Goal: Check status: Check status

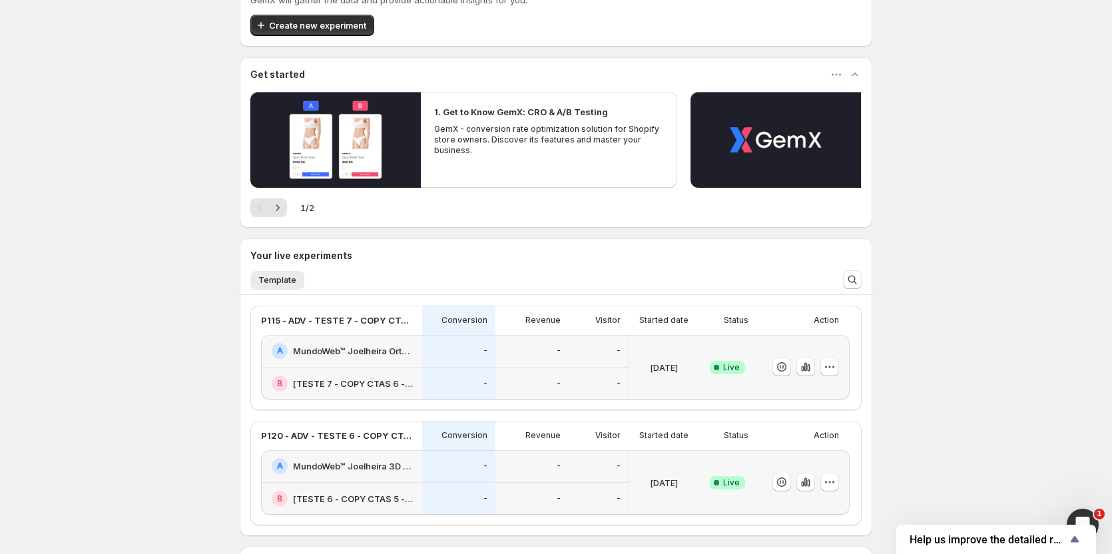
scroll to position [200, 0]
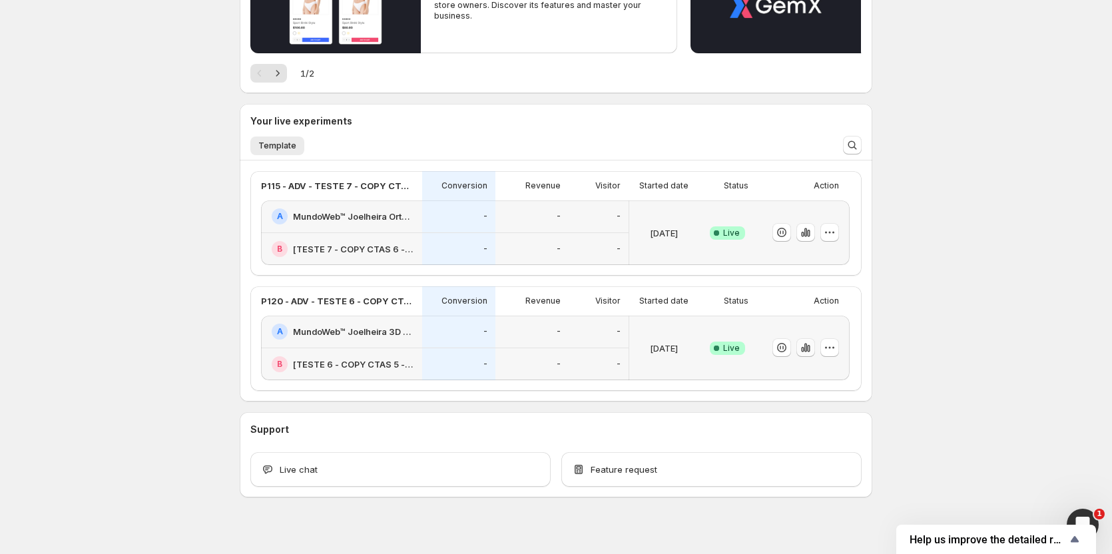
click at [804, 352] on icon "button" at bounding box center [802, 349] width 3 height 5
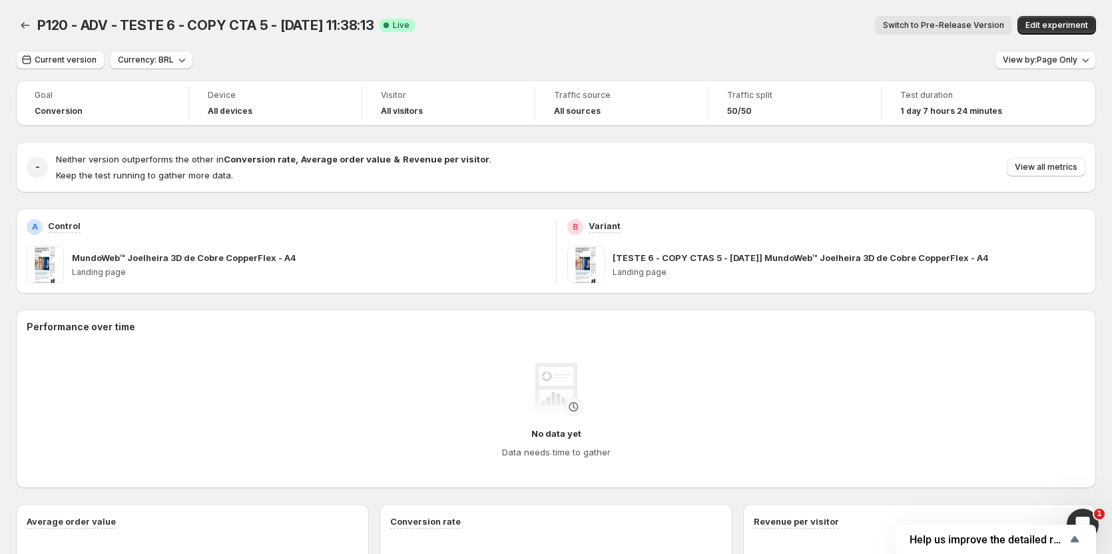
click at [962, 23] on span "Switch to Pre-Release Version" at bounding box center [943, 25] width 121 height 11
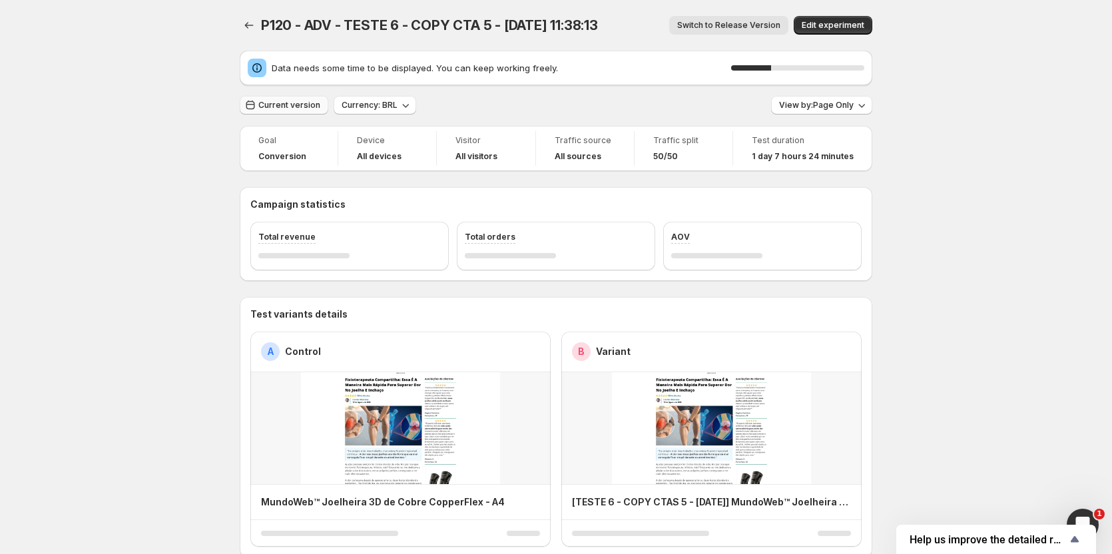
click at [284, 101] on span "Current version" at bounding box center [289, 105] width 62 height 11
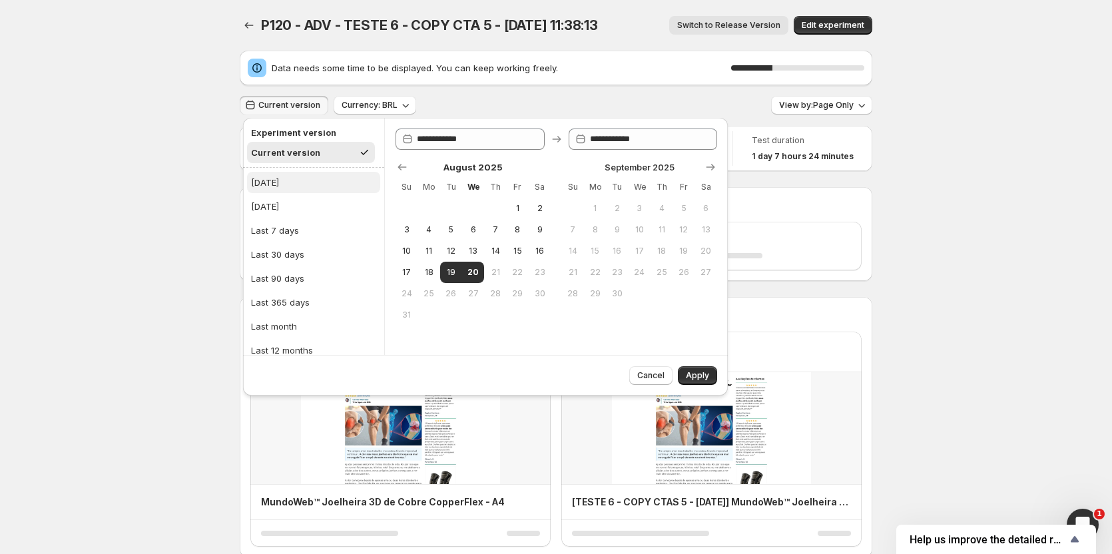
click at [272, 177] on div "[DATE]" at bounding box center [265, 182] width 28 height 13
type input "**********"
click at [695, 370] on button "Apply" at bounding box center [697, 375] width 39 height 19
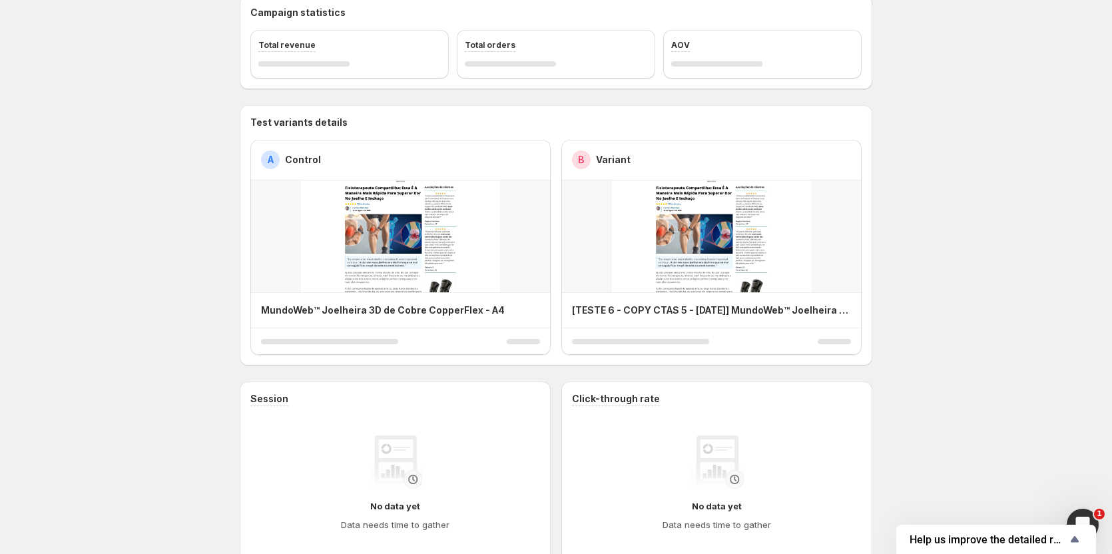
scroll to position [67, 0]
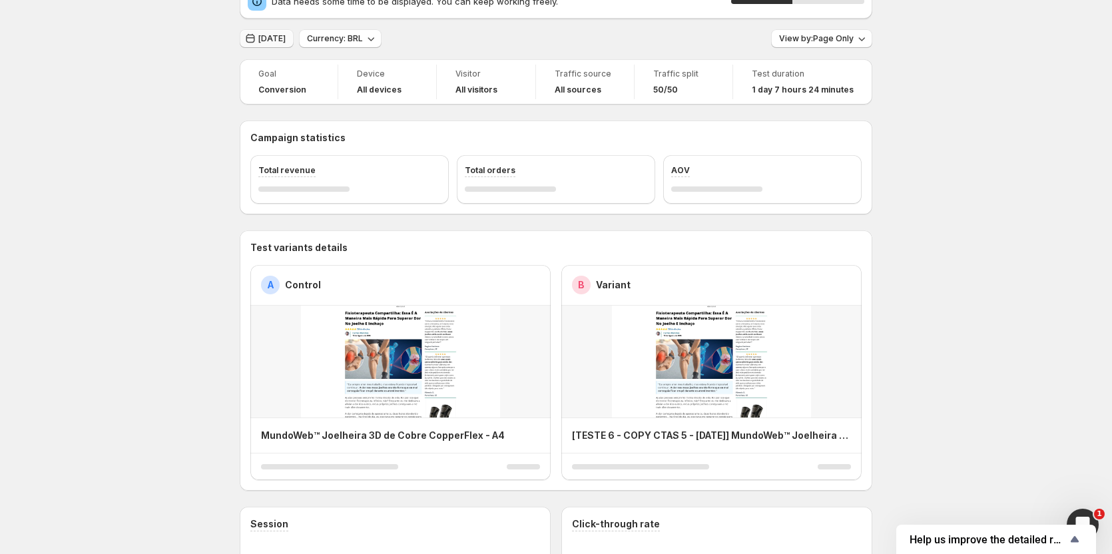
click at [281, 39] on span "[DATE]" at bounding box center [271, 38] width 27 height 11
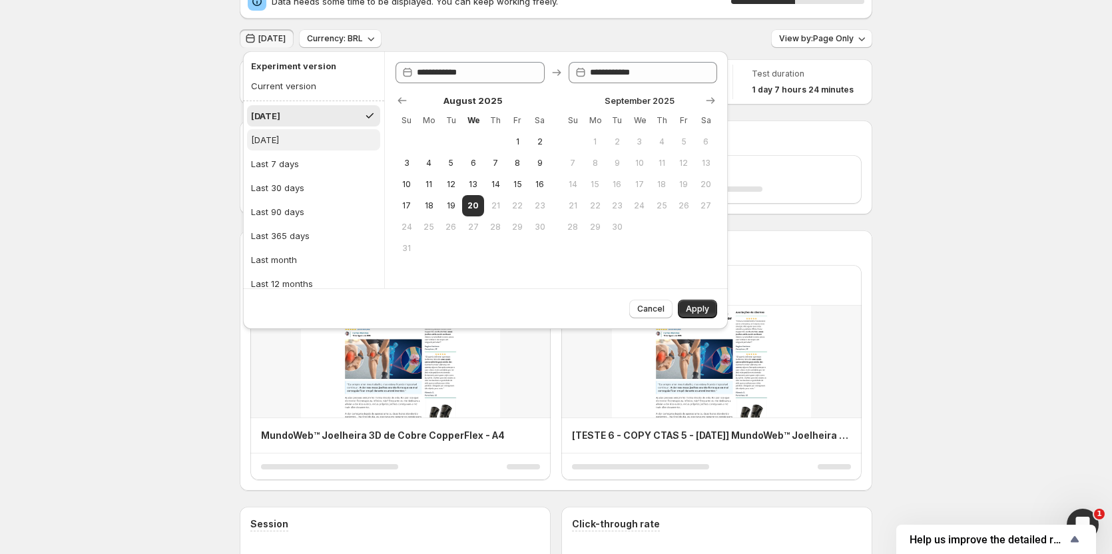
click at [279, 144] on div "[DATE]" at bounding box center [265, 139] width 28 height 13
type input "**********"
click at [708, 308] on span "Apply" at bounding box center [697, 309] width 23 height 11
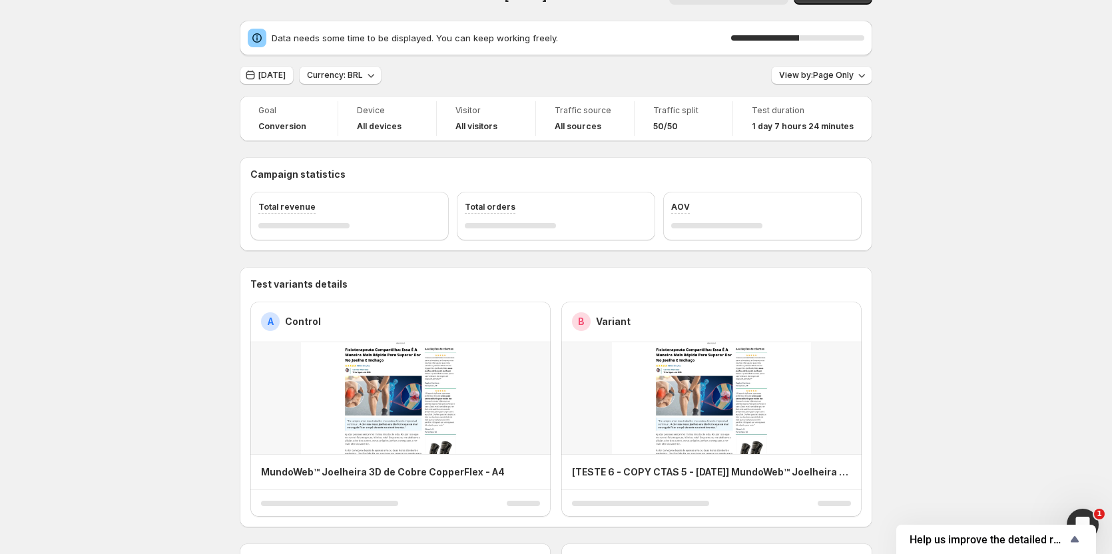
scroll to position [0, 0]
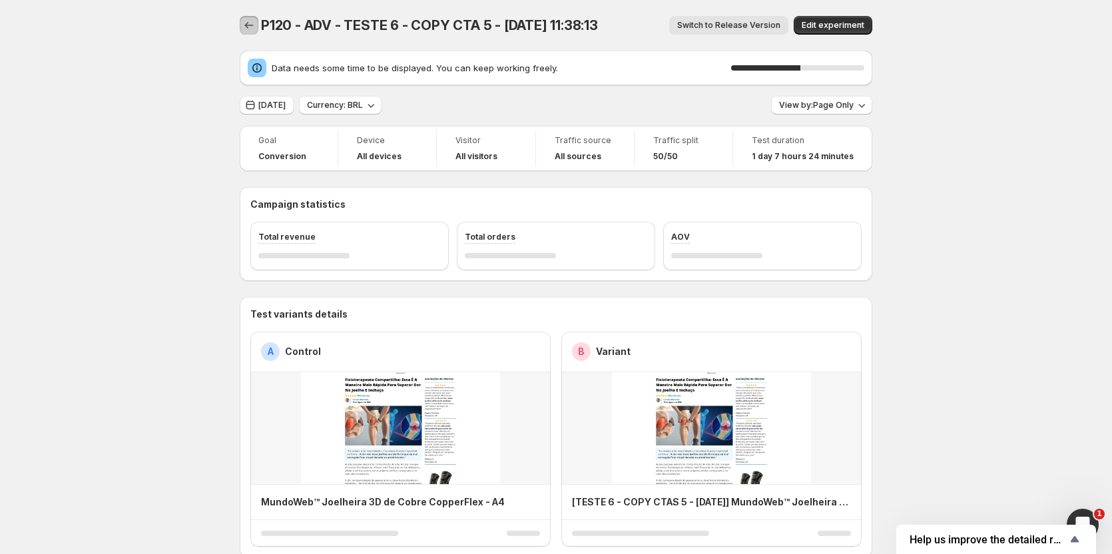
click at [249, 24] on icon "Back" at bounding box center [248, 25] width 13 height 13
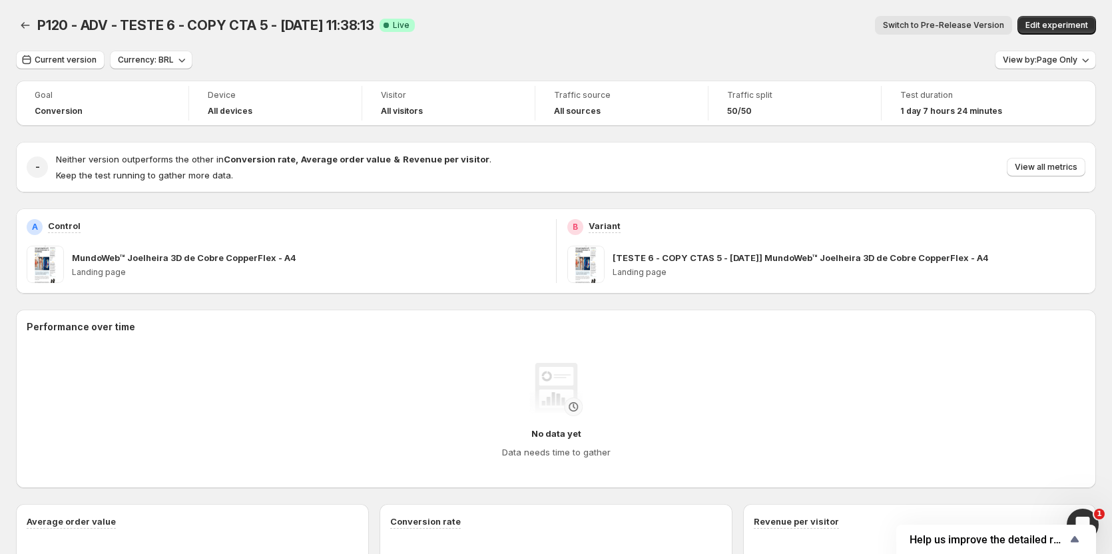
click at [946, 20] on button "Switch to Pre-Release Version" at bounding box center [943, 25] width 137 height 19
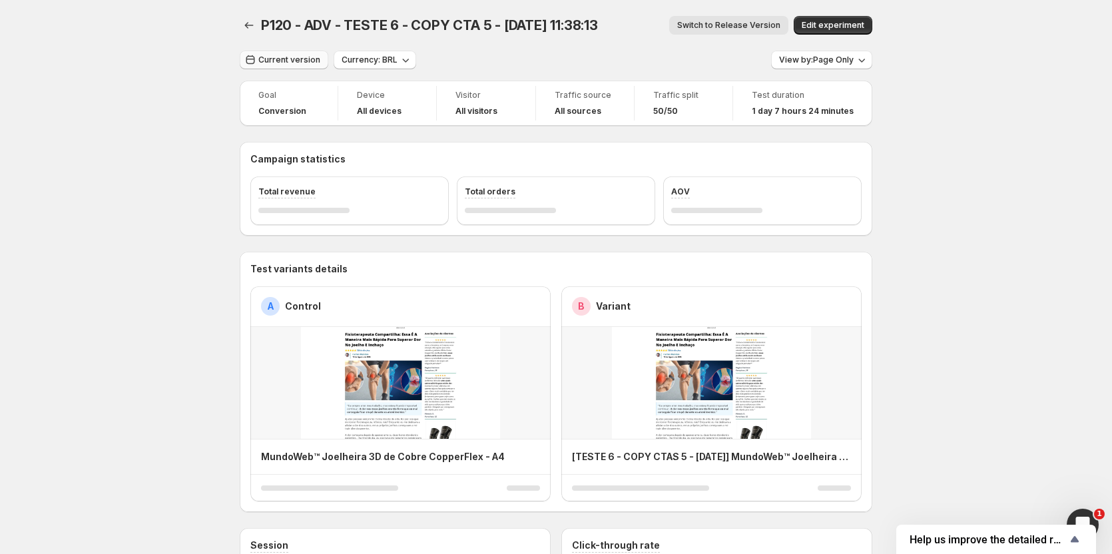
click at [302, 68] on button "Current version" at bounding box center [284, 60] width 89 height 19
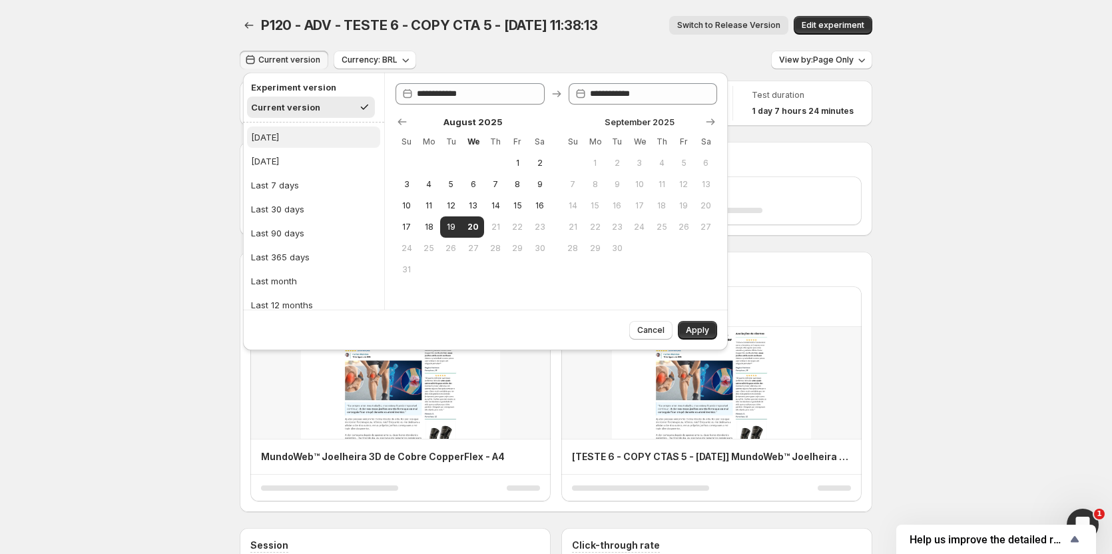
click at [268, 140] on div "[DATE]" at bounding box center [265, 137] width 28 height 13
type input "**********"
click at [697, 336] on button "Apply" at bounding box center [697, 330] width 39 height 19
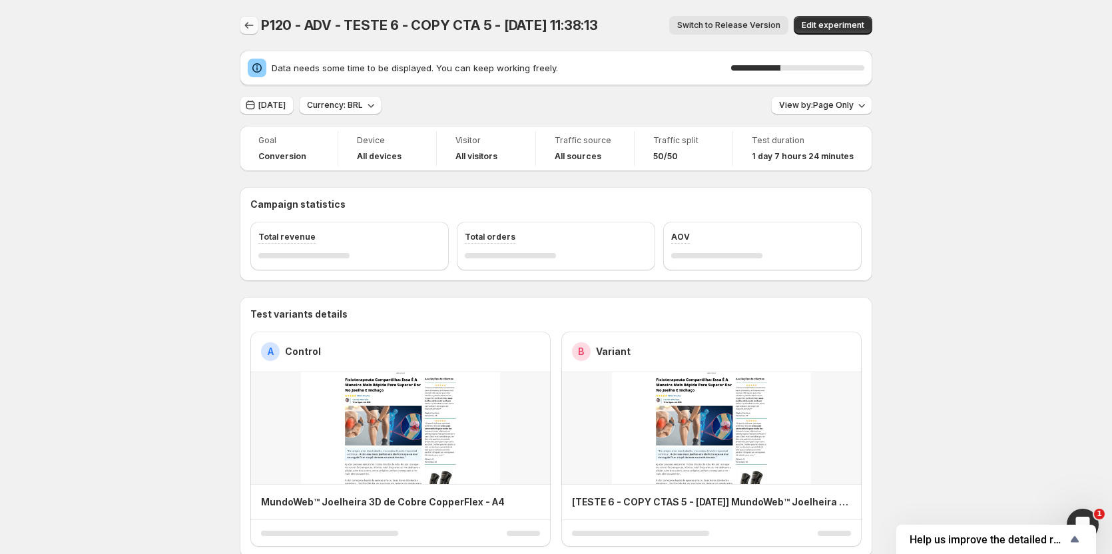
click at [253, 25] on icon "Back" at bounding box center [248, 25] width 13 height 13
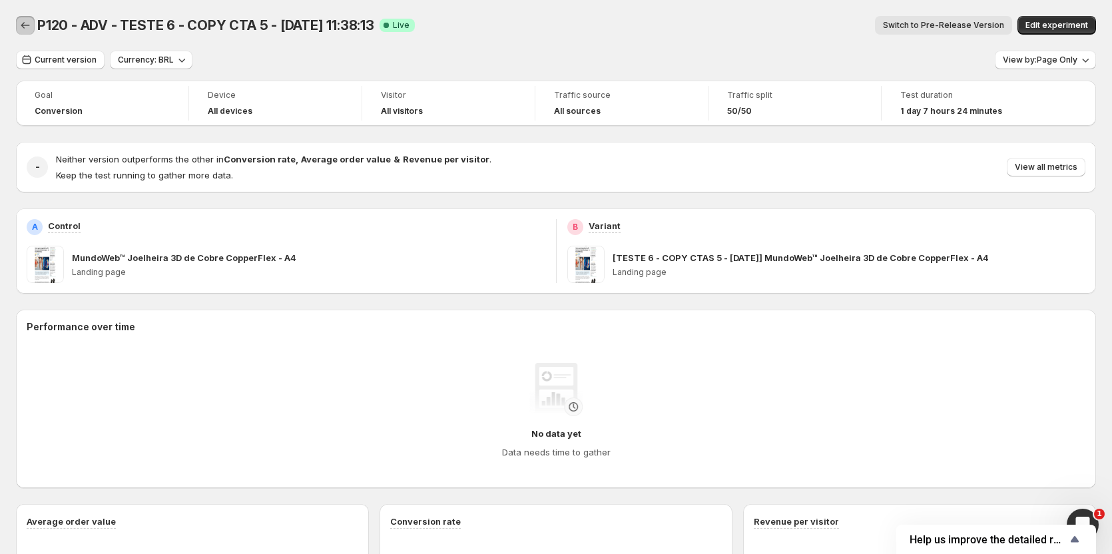
click at [22, 26] on icon "Back" at bounding box center [25, 25] width 9 height 7
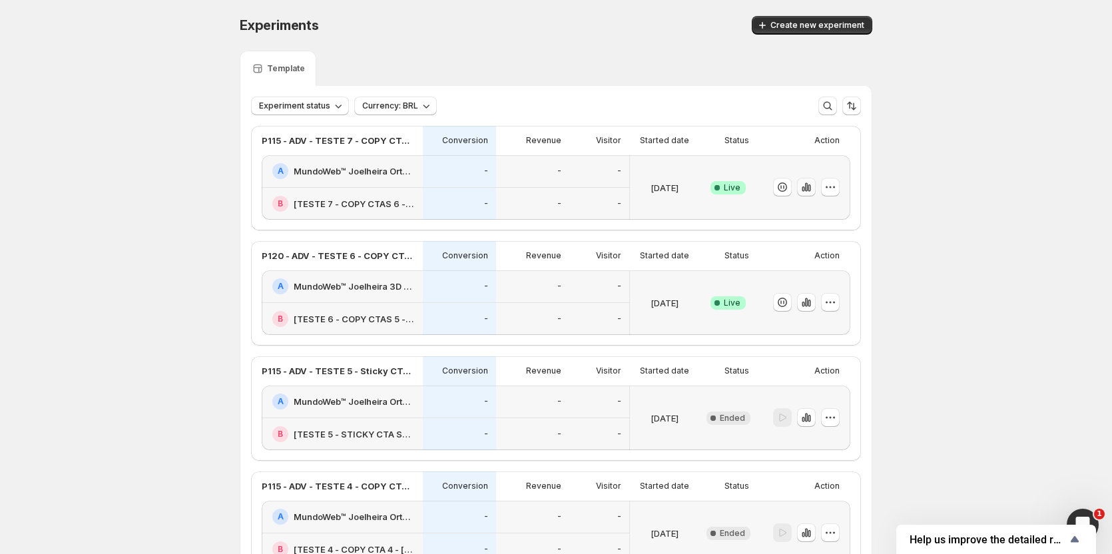
click at [813, 185] on icon "button" at bounding box center [806, 186] width 13 height 13
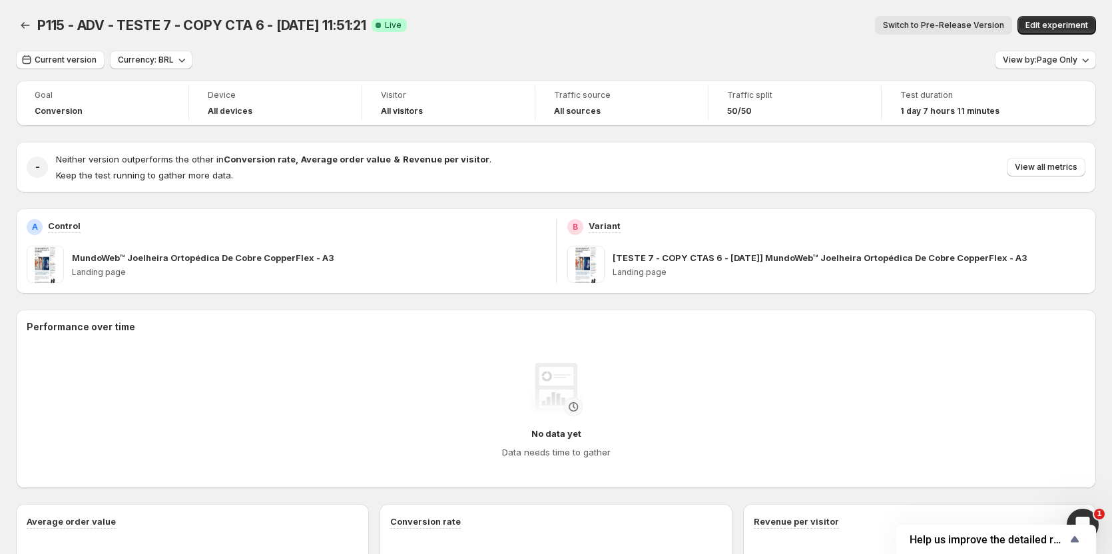
click at [933, 25] on span "Switch to Pre-Release Version" at bounding box center [943, 25] width 121 height 11
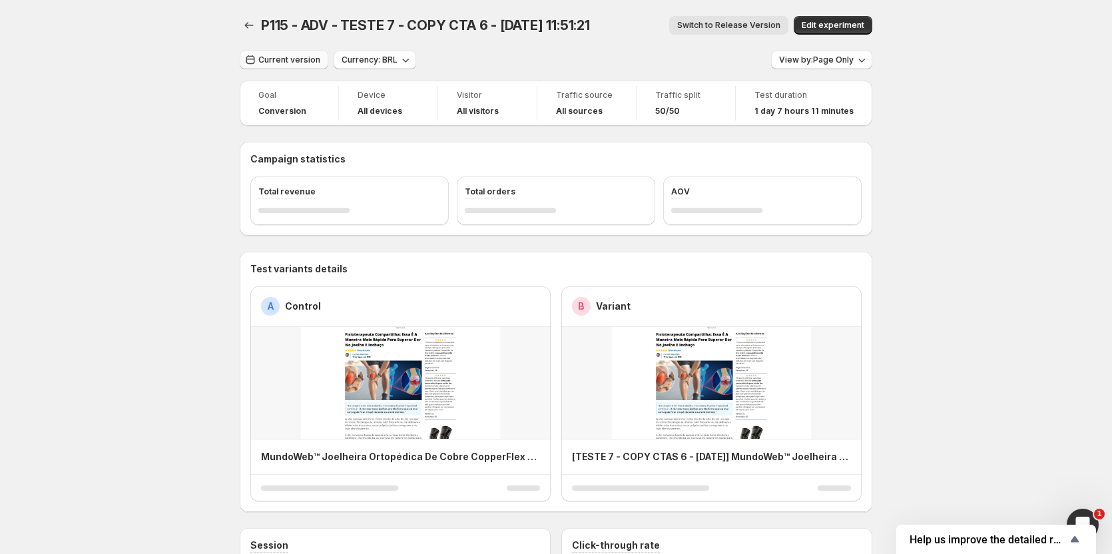
click at [274, 61] on span "Current version" at bounding box center [289, 60] width 62 height 11
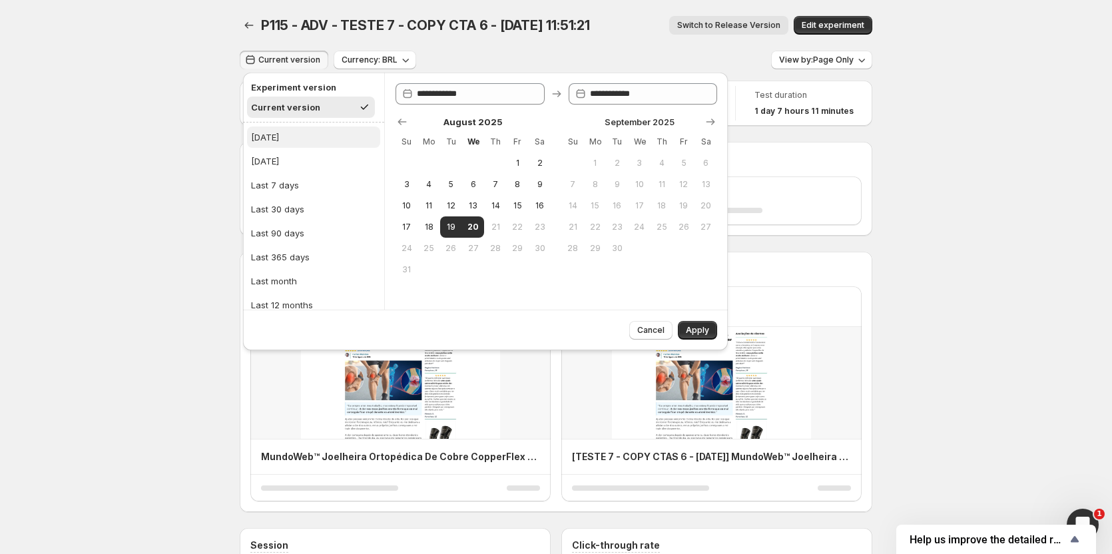
click at [271, 131] on div "[DATE]" at bounding box center [265, 137] width 28 height 13
type input "**********"
click at [702, 327] on span "Apply" at bounding box center [697, 330] width 23 height 11
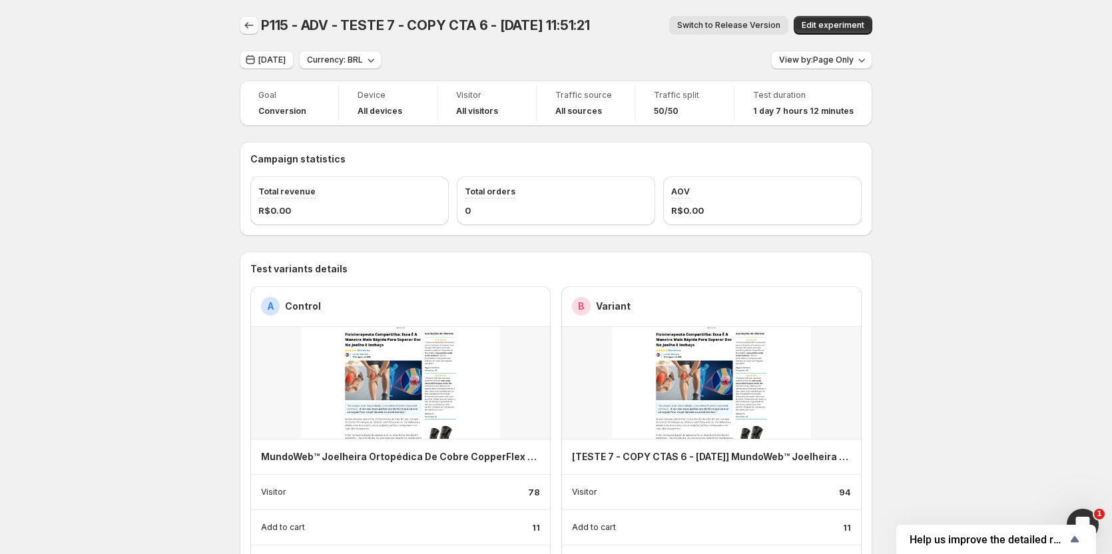
click at [251, 22] on icon "Back" at bounding box center [248, 25] width 13 height 13
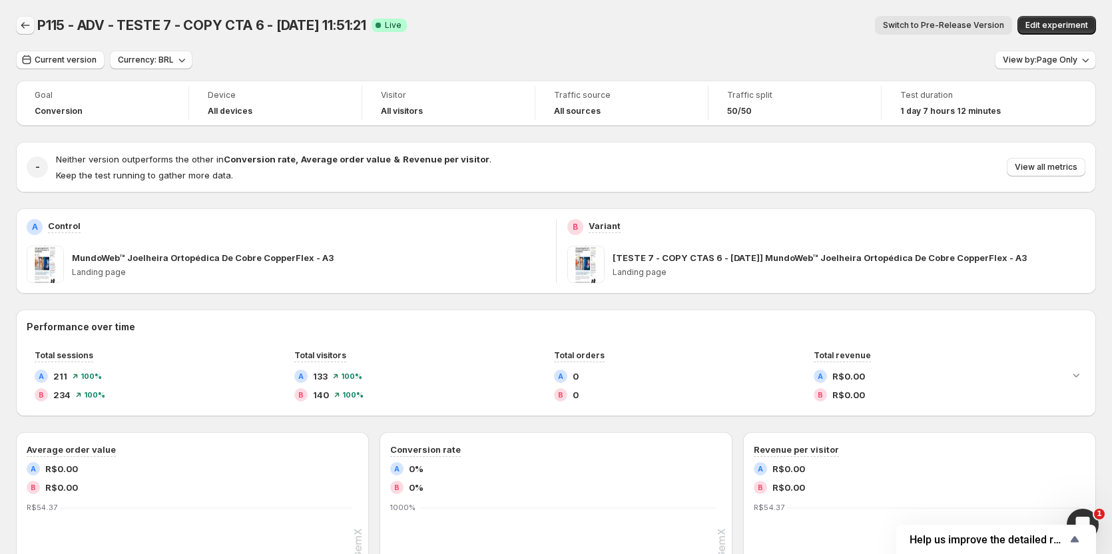
click at [31, 23] on icon "Back" at bounding box center [25, 25] width 13 height 13
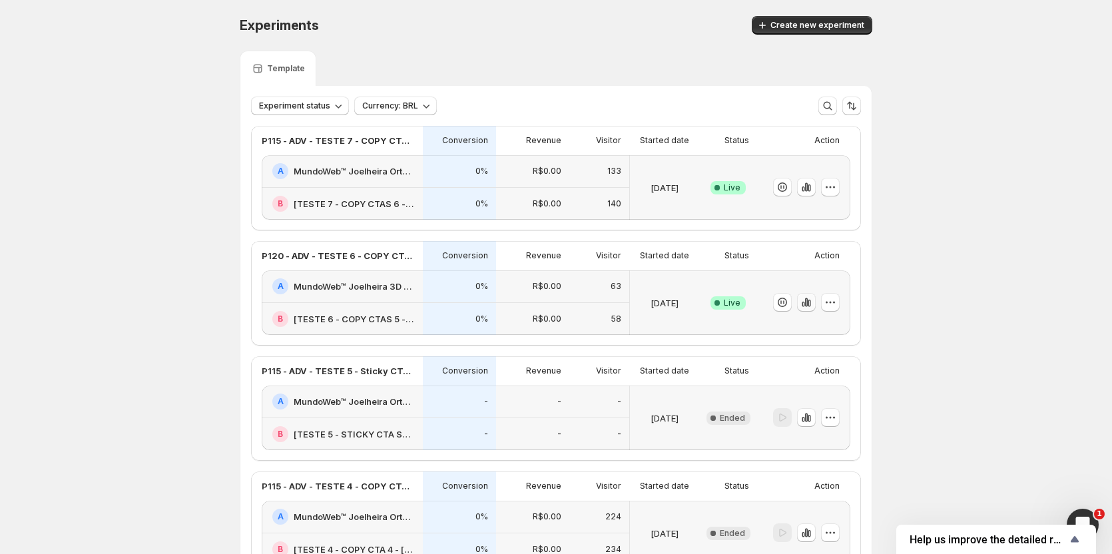
click at [810, 304] on icon "button" at bounding box center [806, 302] width 13 height 13
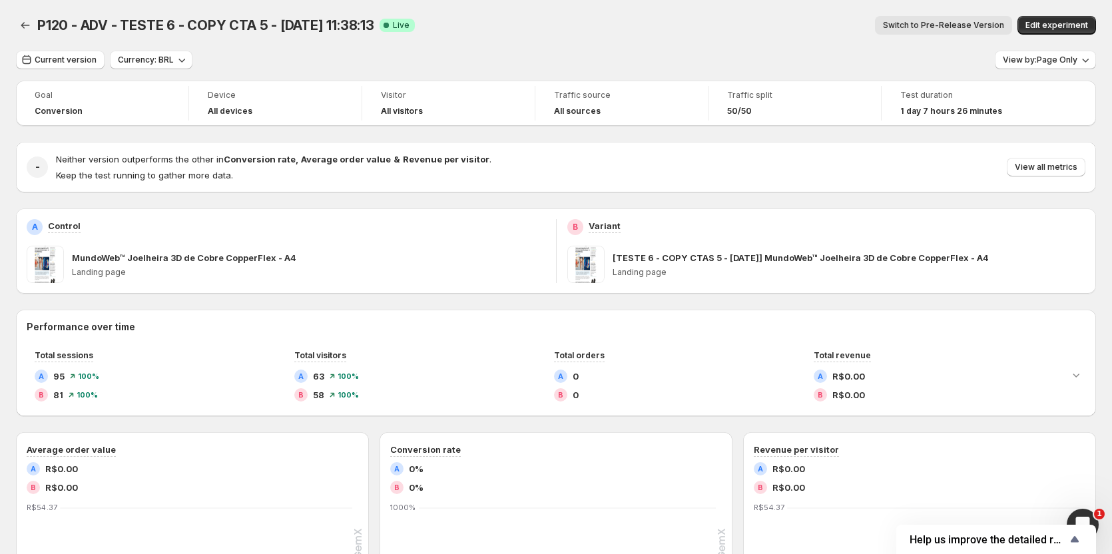
click at [966, 23] on span "Switch to Pre-Release Version" at bounding box center [943, 25] width 121 height 11
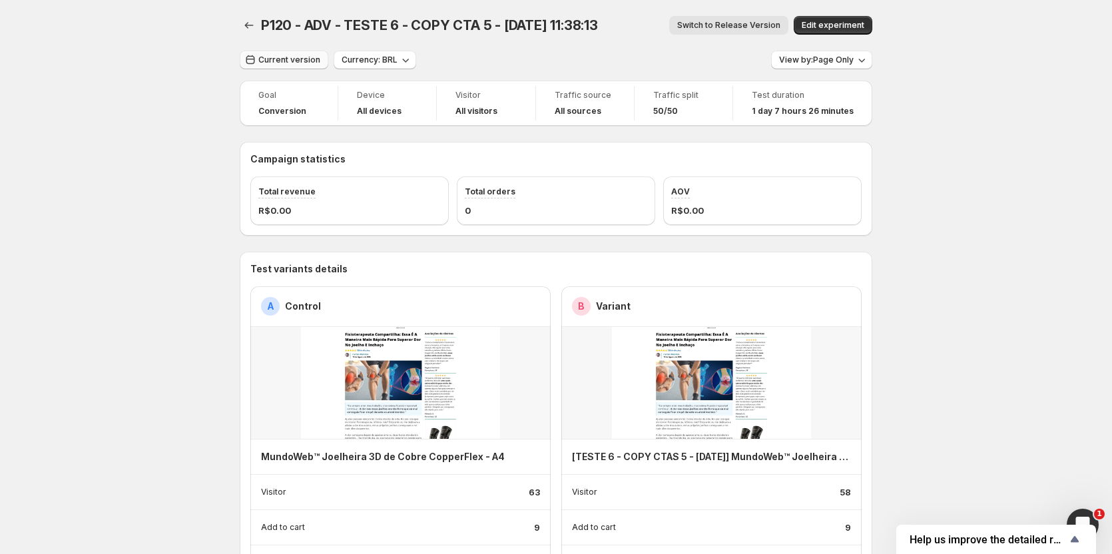
click at [289, 59] on span "Current version" at bounding box center [289, 60] width 62 height 11
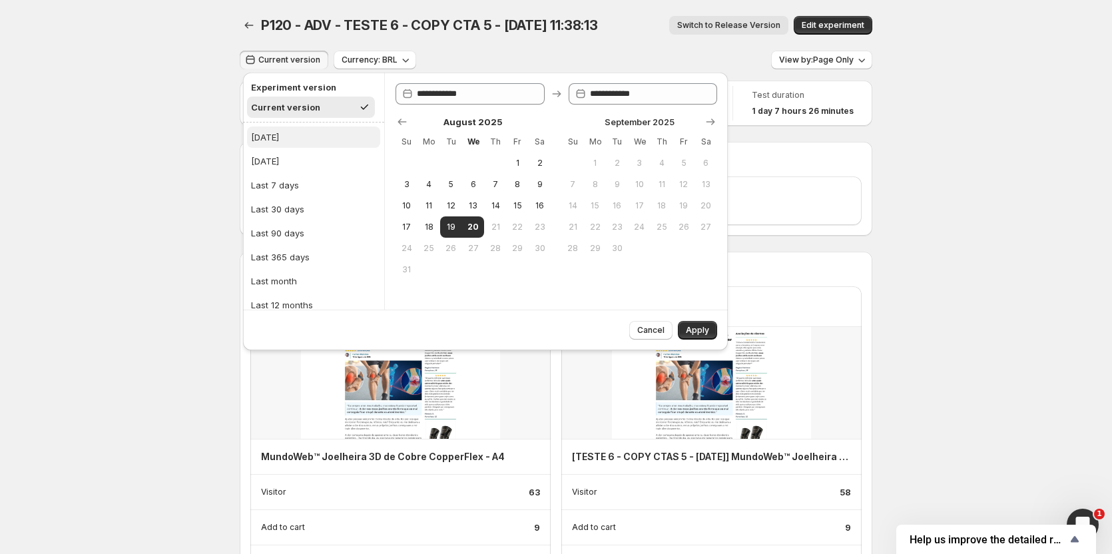
click at [271, 133] on div "[DATE]" at bounding box center [265, 137] width 28 height 13
type input "**********"
click at [702, 328] on span "Apply" at bounding box center [697, 330] width 23 height 11
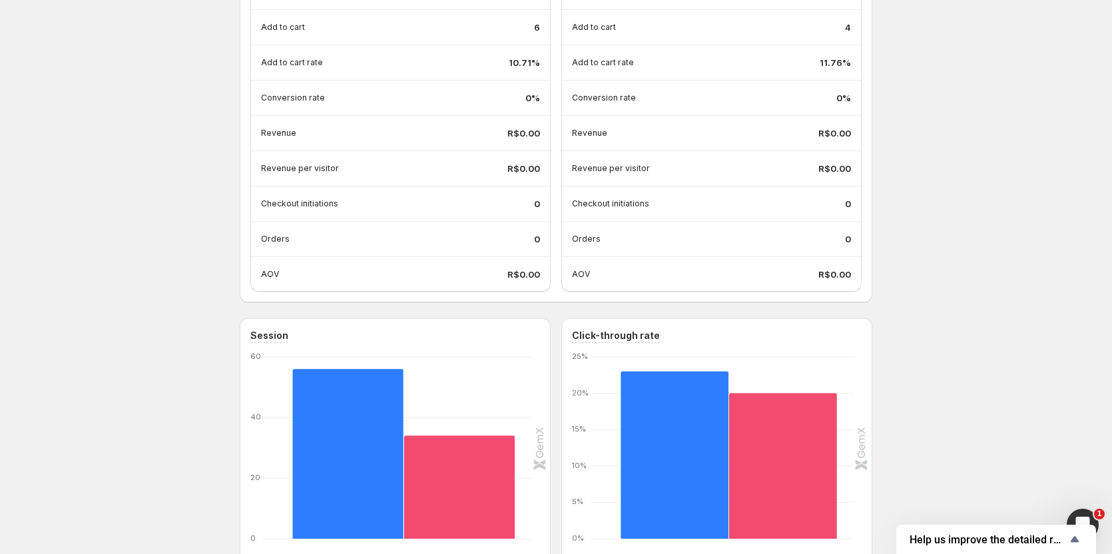
scroll to position [533, 0]
